Goal: Task Accomplishment & Management: Manage account settings

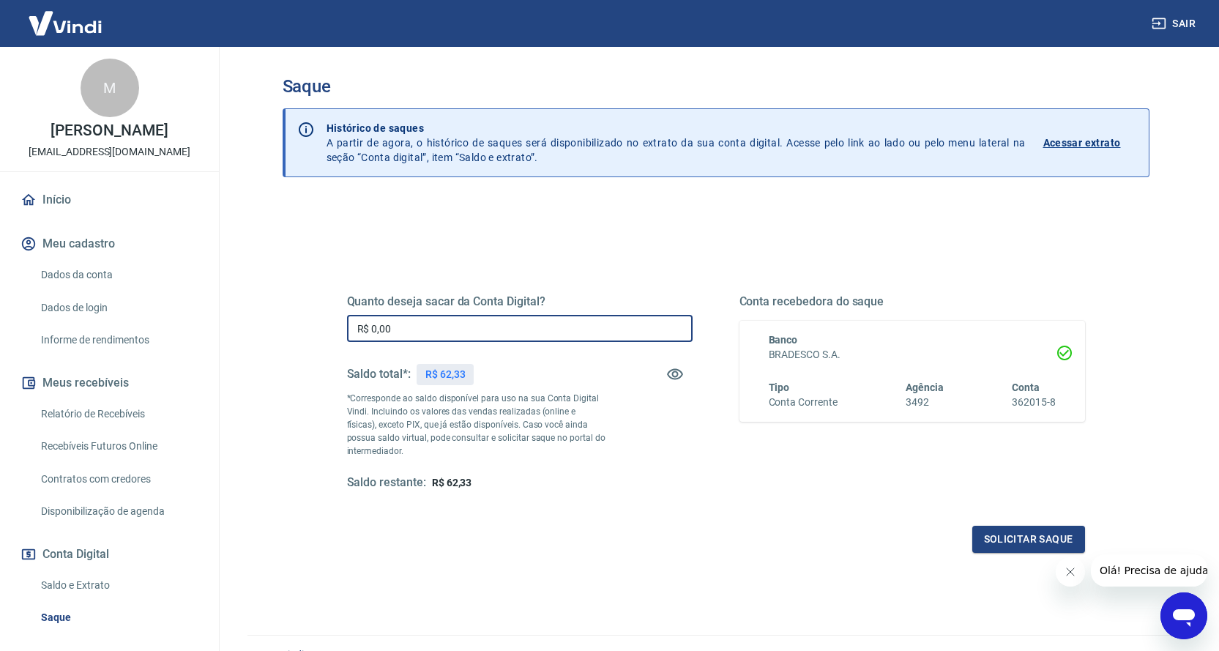
click at [529, 329] on input "R$ 0,00" at bounding box center [520, 328] width 346 height 27
type input "R$ 62,33"
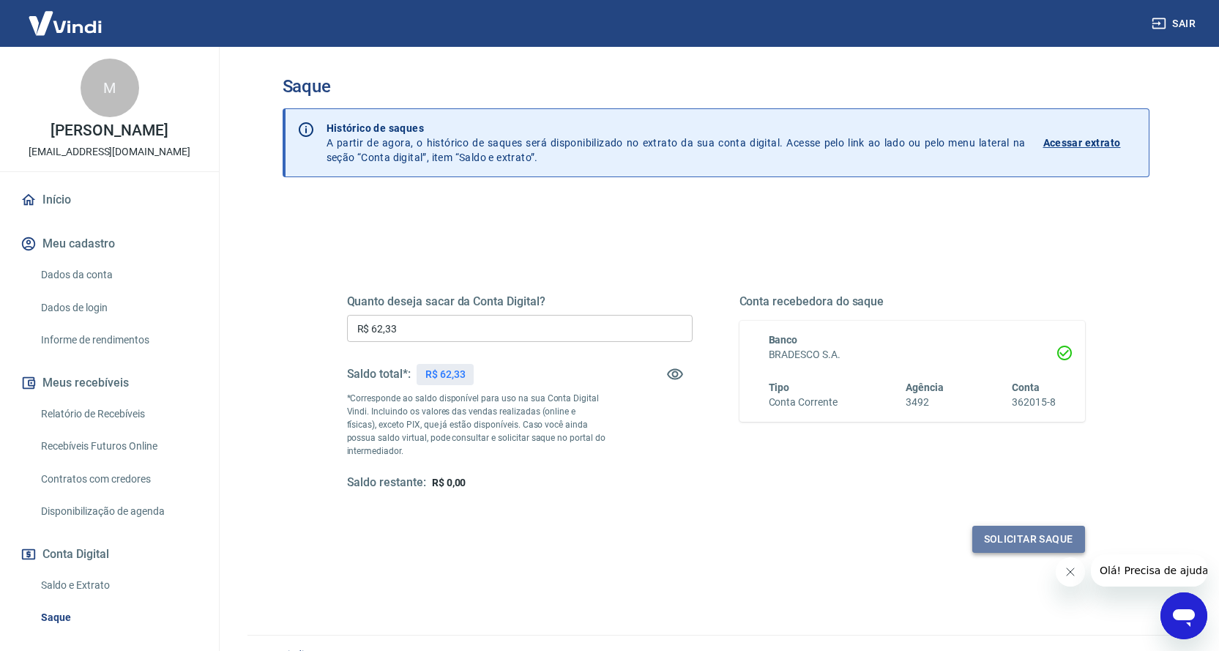
click at [998, 530] on button "Solicitar saque" at bounding box center [1029, 539] width 113 height 27
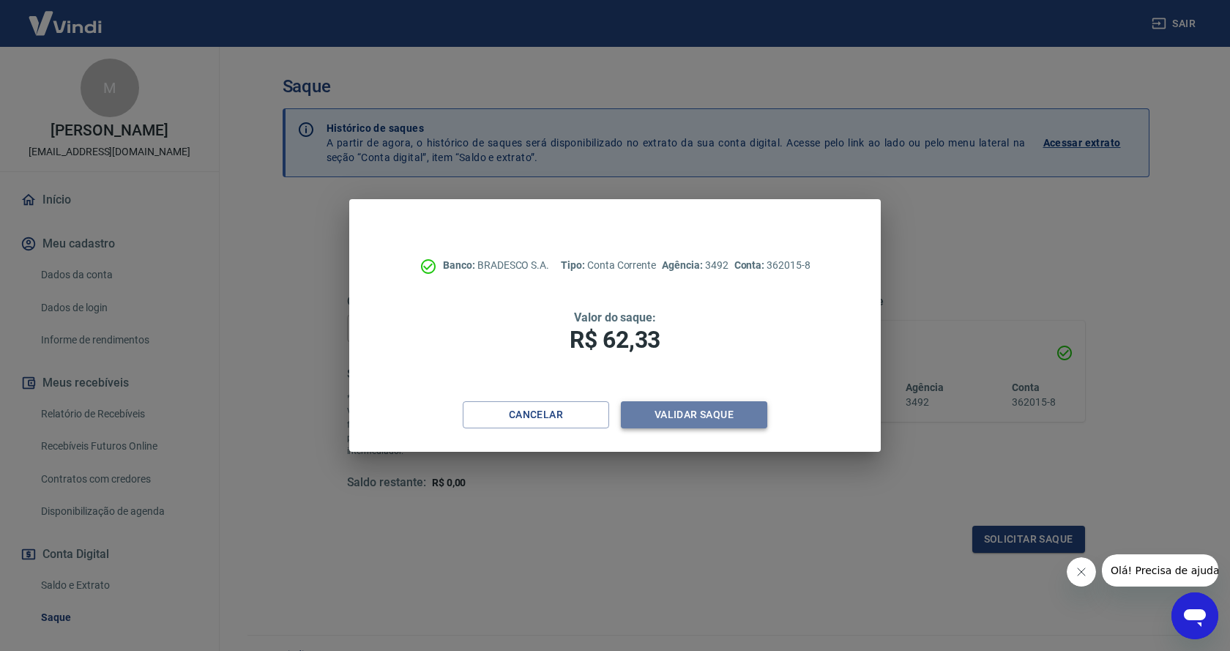
click at [672, 409] on button "Validar saque" at bounding box center [694, 414] width 146 height 27
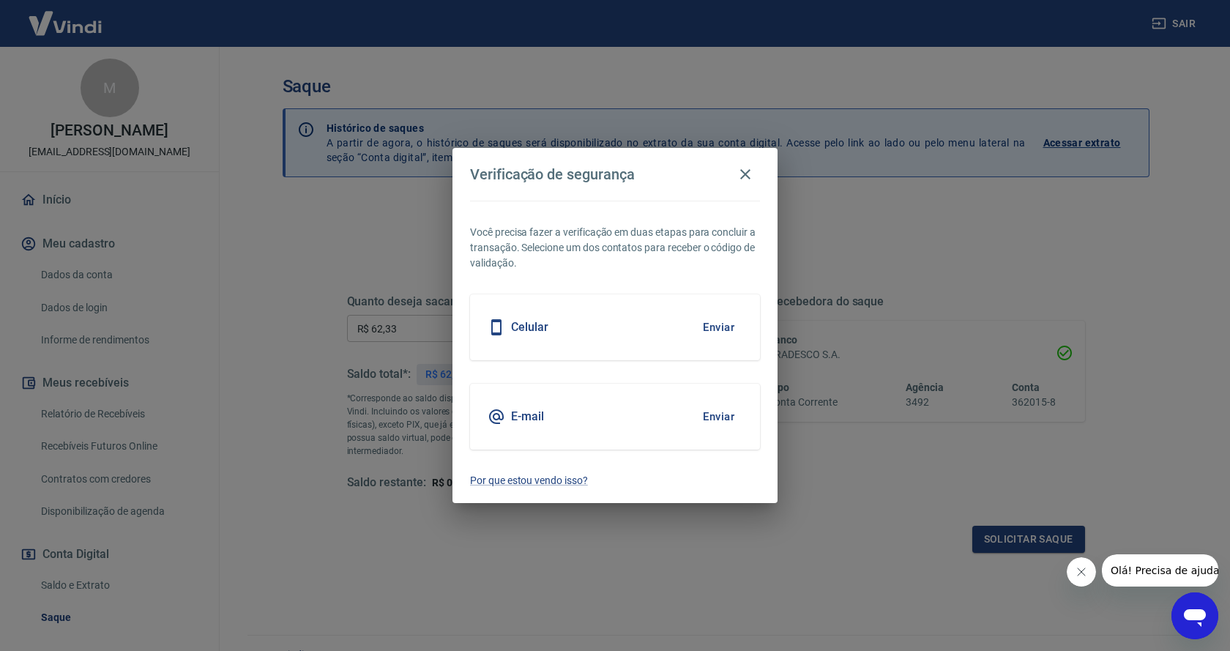
click at [710, 325] on button "Enviar" at bounding box center [719, 327] width 48 height 31
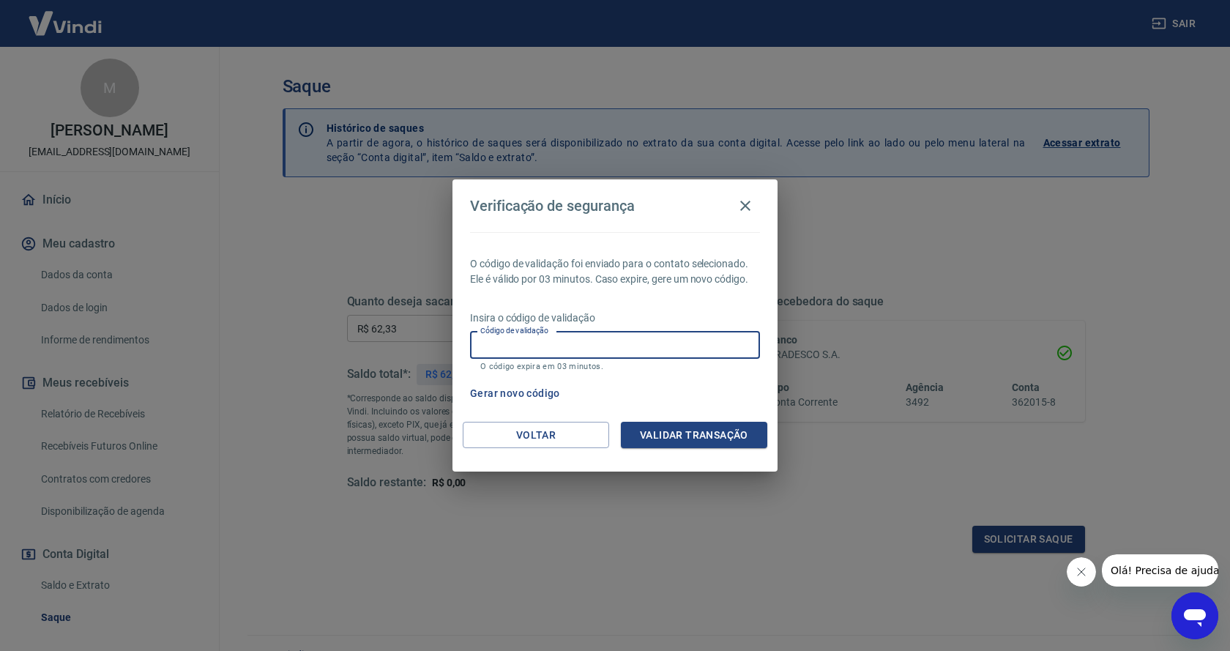
click at [613, 341] on input "Código de validação" at bounding box center [615, 345] width 290 height 27
click at [491, 388] on button "Gerar novo código" at bounding box center [515, 393] width 102 height 27
click at [744, 207] on icon "button" at bounding box center [745, 206] width 10 height 10
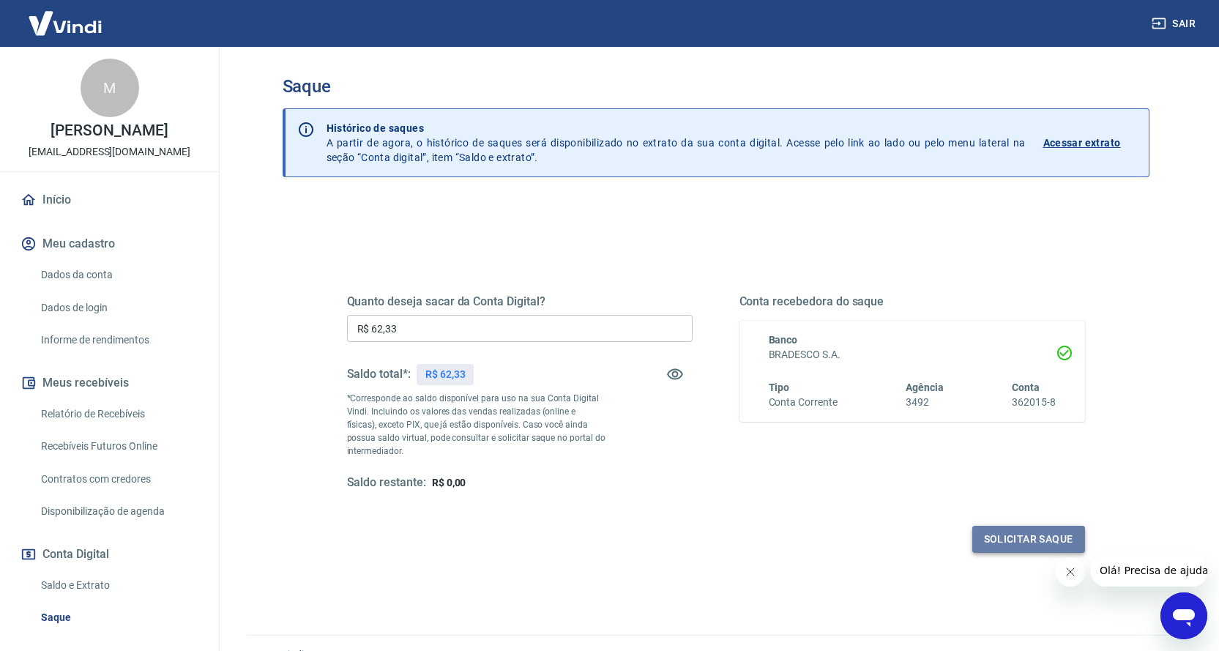
click at [1018, 542] on button "Solicitar saque" at bounding box center [1029, 539] width 113 height 27
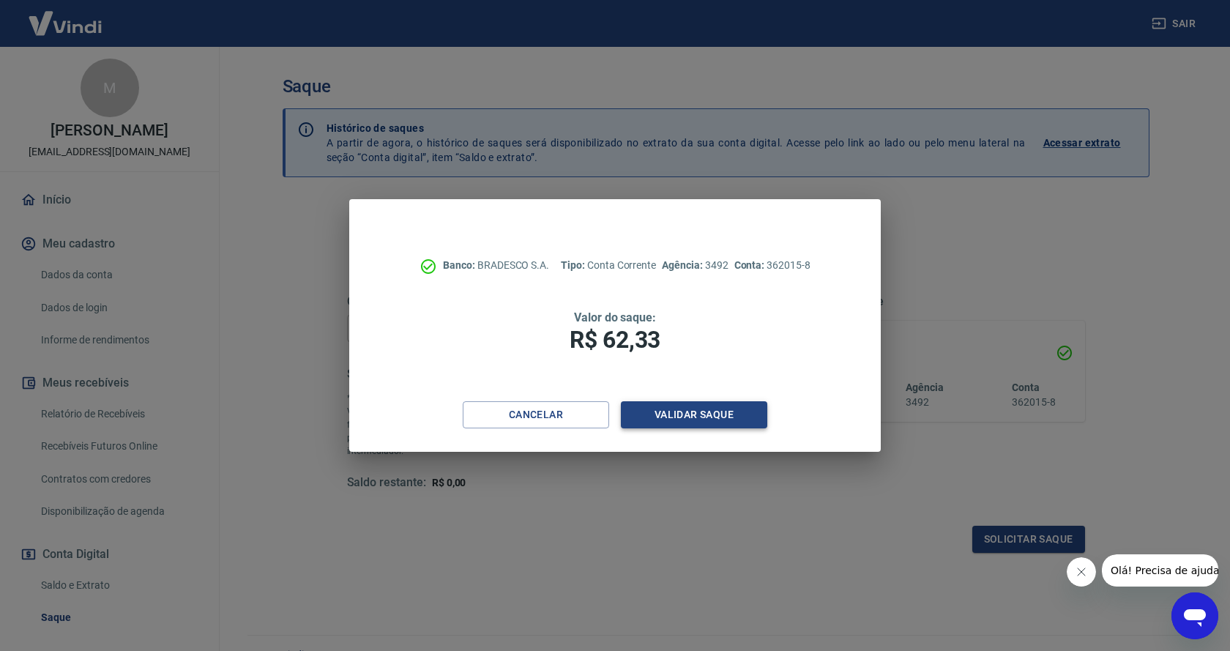
click at [710, 421] on button "Validar saque" at bounding box center [694, 414] width 146 height 27
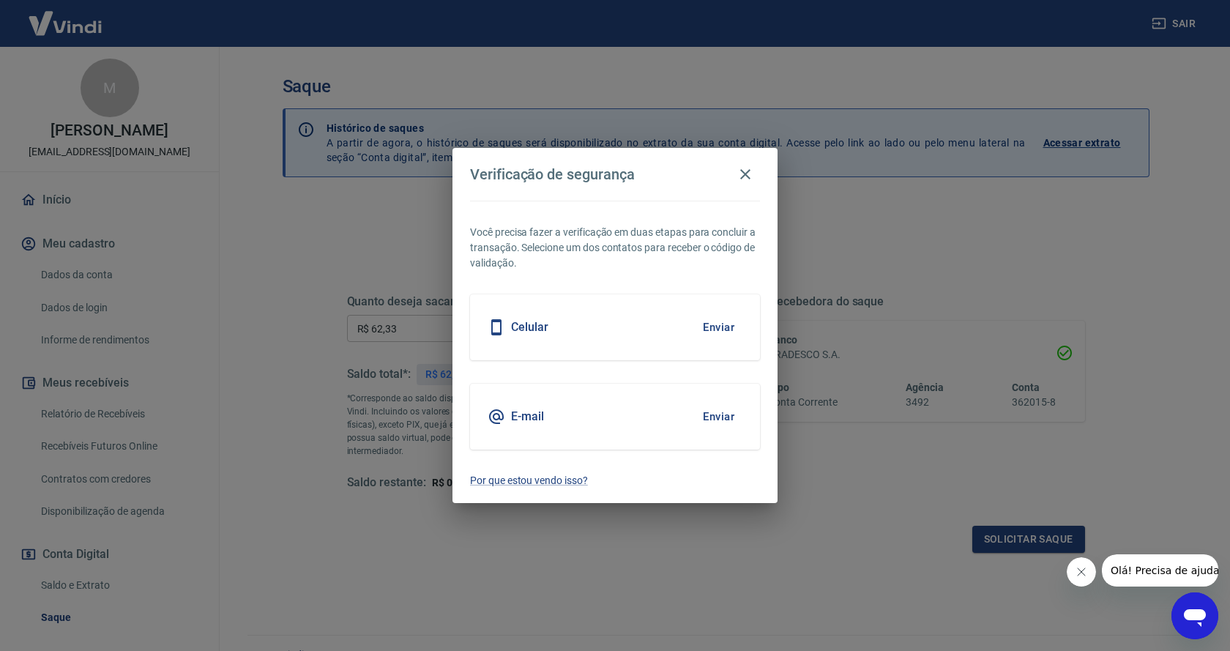
click at [718, 414] on button "Enviar" at bounding box center [719, 416] width 48 height 31
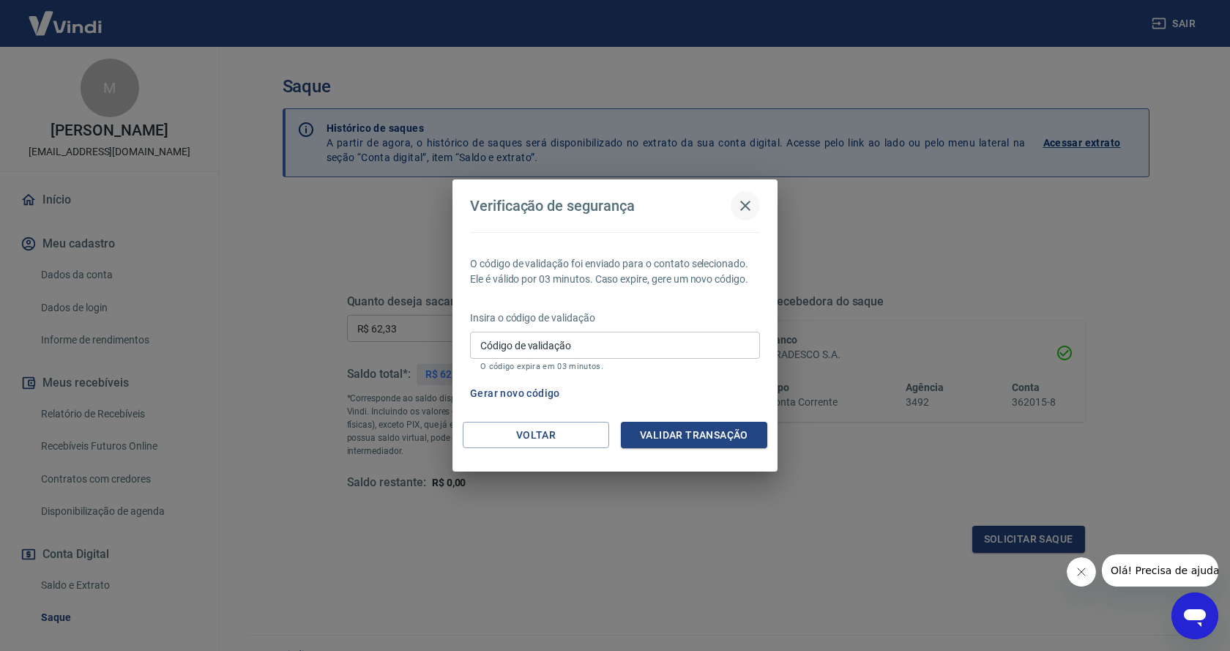
click at [747, 203] on icon "button" at bounding box center [746, 206] width 18 height 18
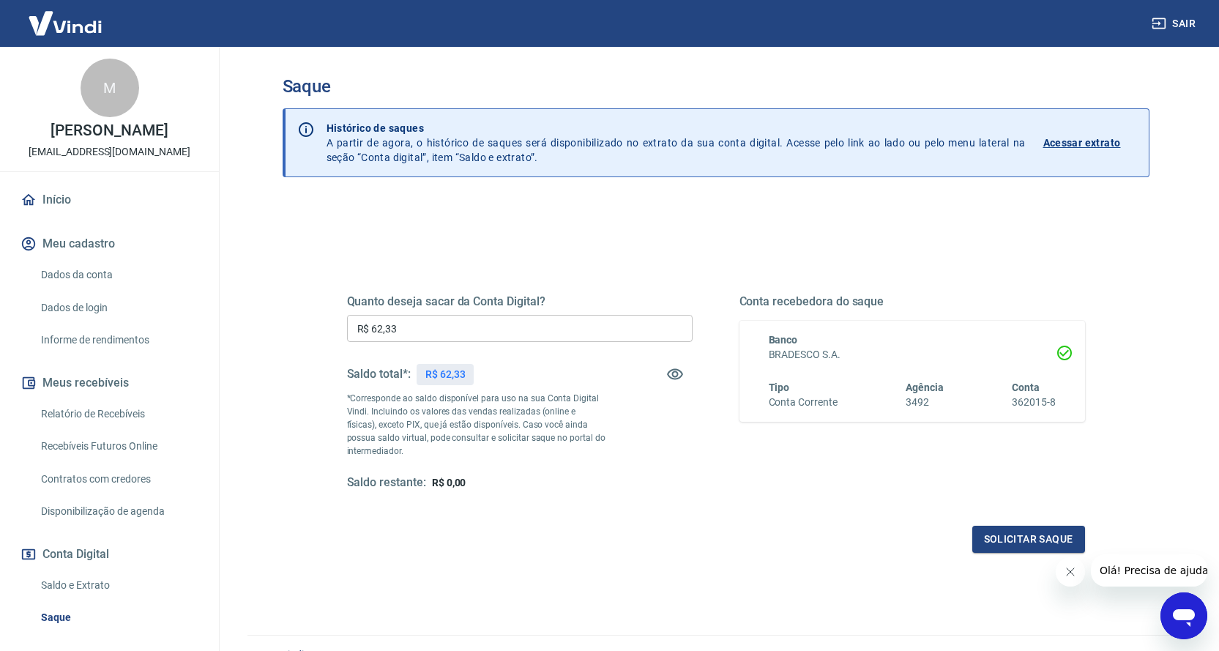
click at [53, 194] on link "Início" at bounding box center [110, 200] width 184 height 32
